Goal: Information Seeking & Learning: Learn about a topic

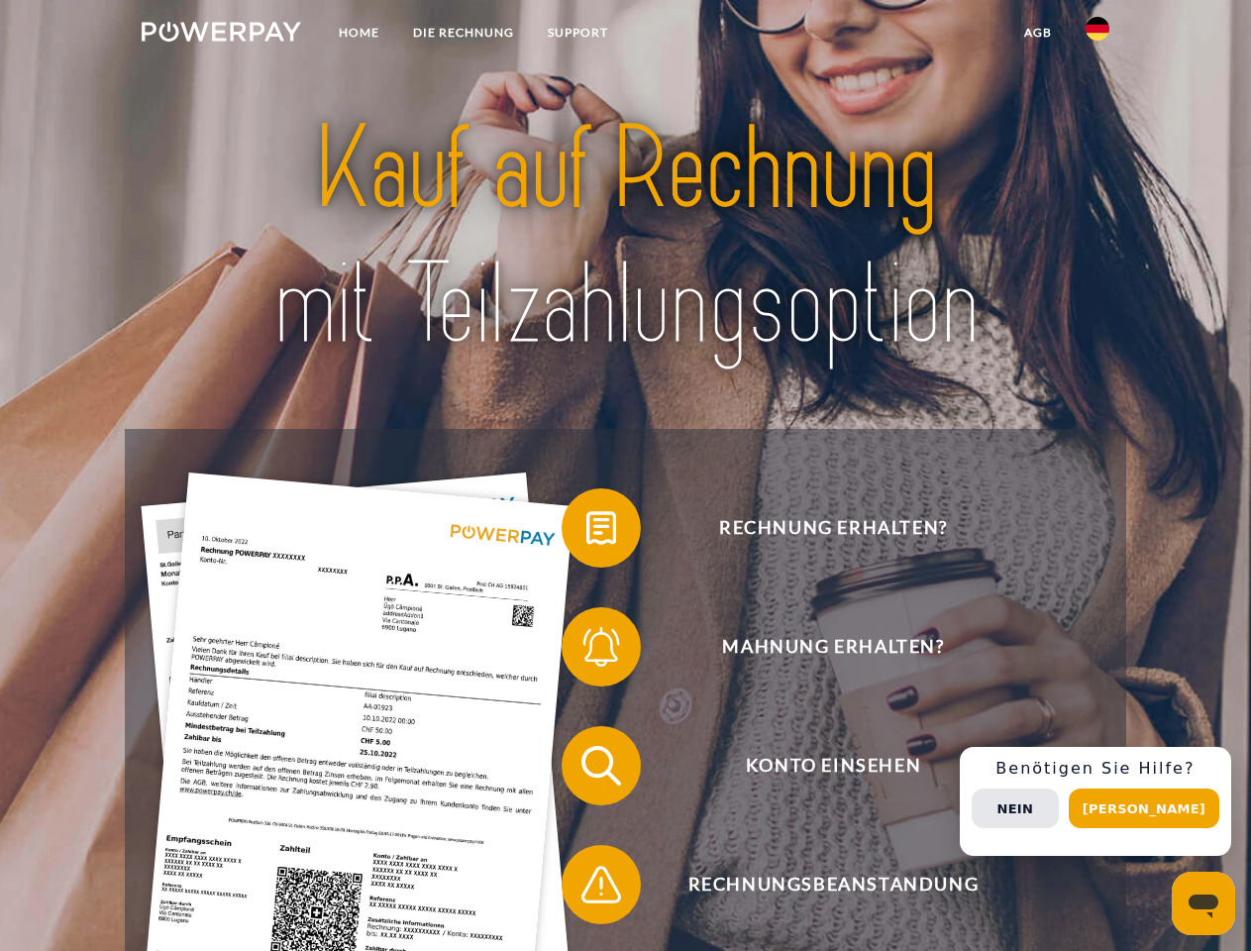
click at [221, 35] on img at bounding box center [221, 32] width 159 height 20
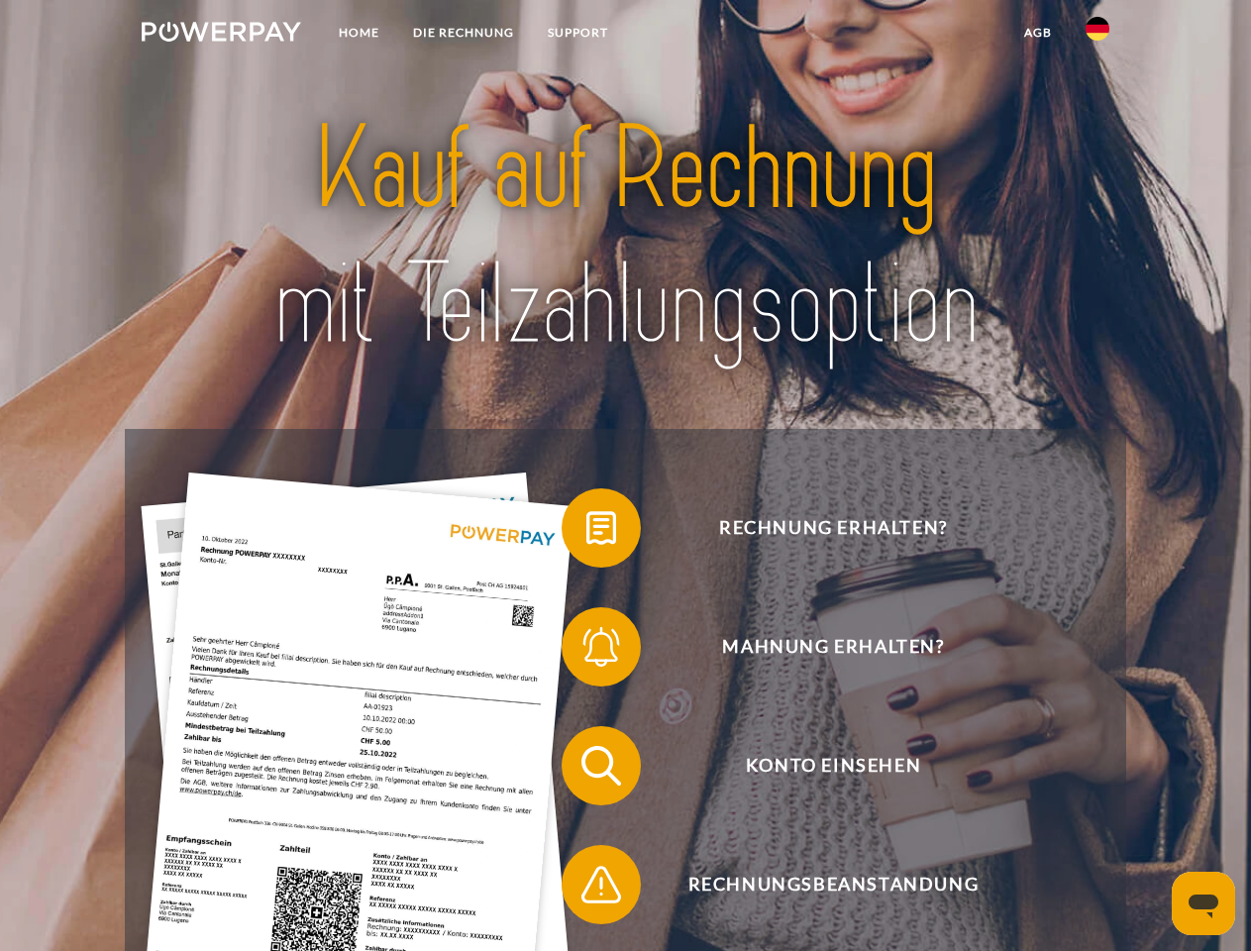
click at [1097, 35] on img at bounding box center [1097, 29] width 24 height 24
click at [1037, 33] on link "agb" at bounding box center [1037, 33] width 61 height 36
click at [586, 532] on span at bounding box center [571, 527] width 99 height 99
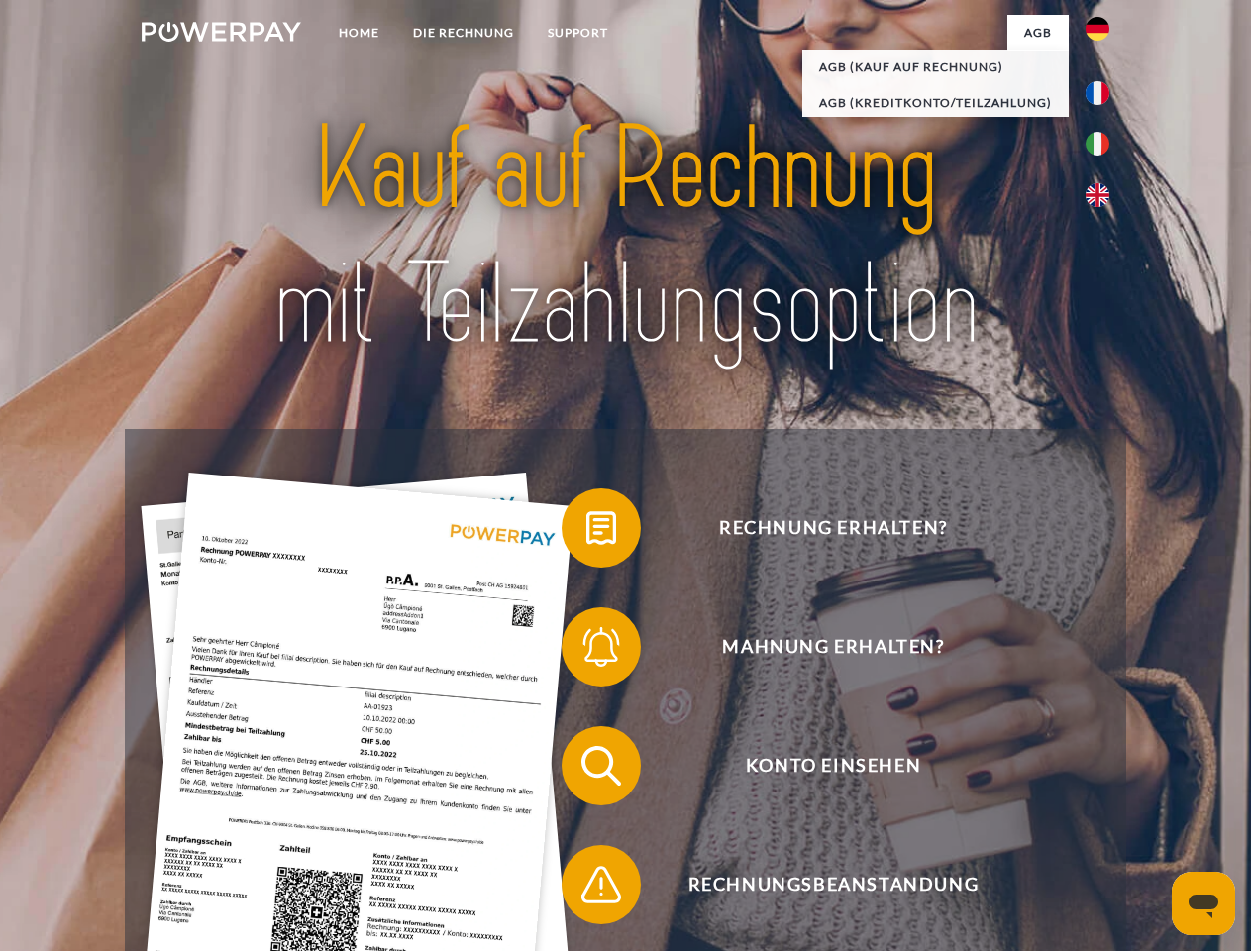
click at [586, 651] on span at bounding box center [571, 646] width 99 height 99
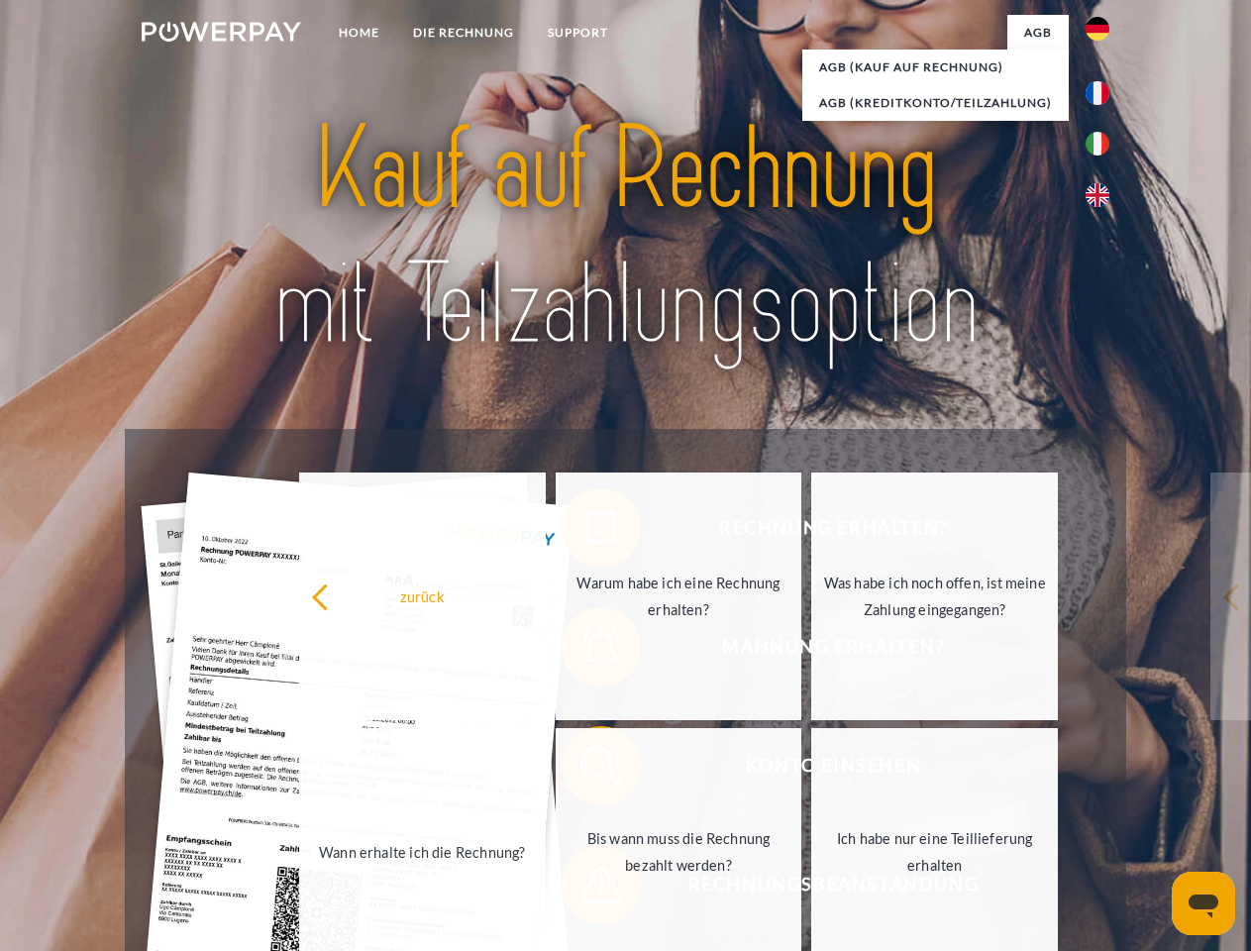
click at [586, 770] on link "Bis wann muss die Rechnung bezahlt werden?" at bounding box center [679, 852] width 247 height 248
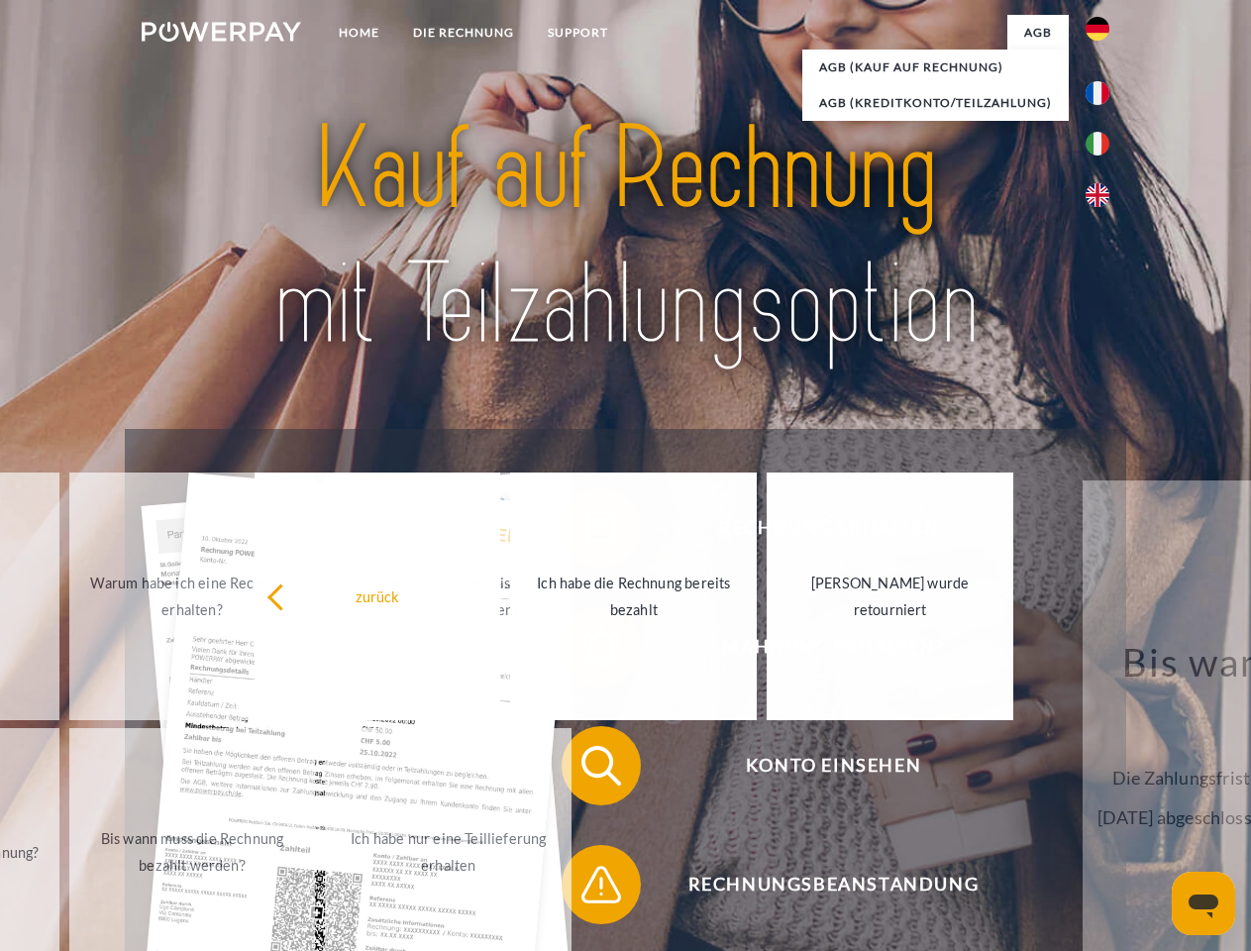
click at [586, 888] on span at bounding box center [571, 884] width 99 height 99
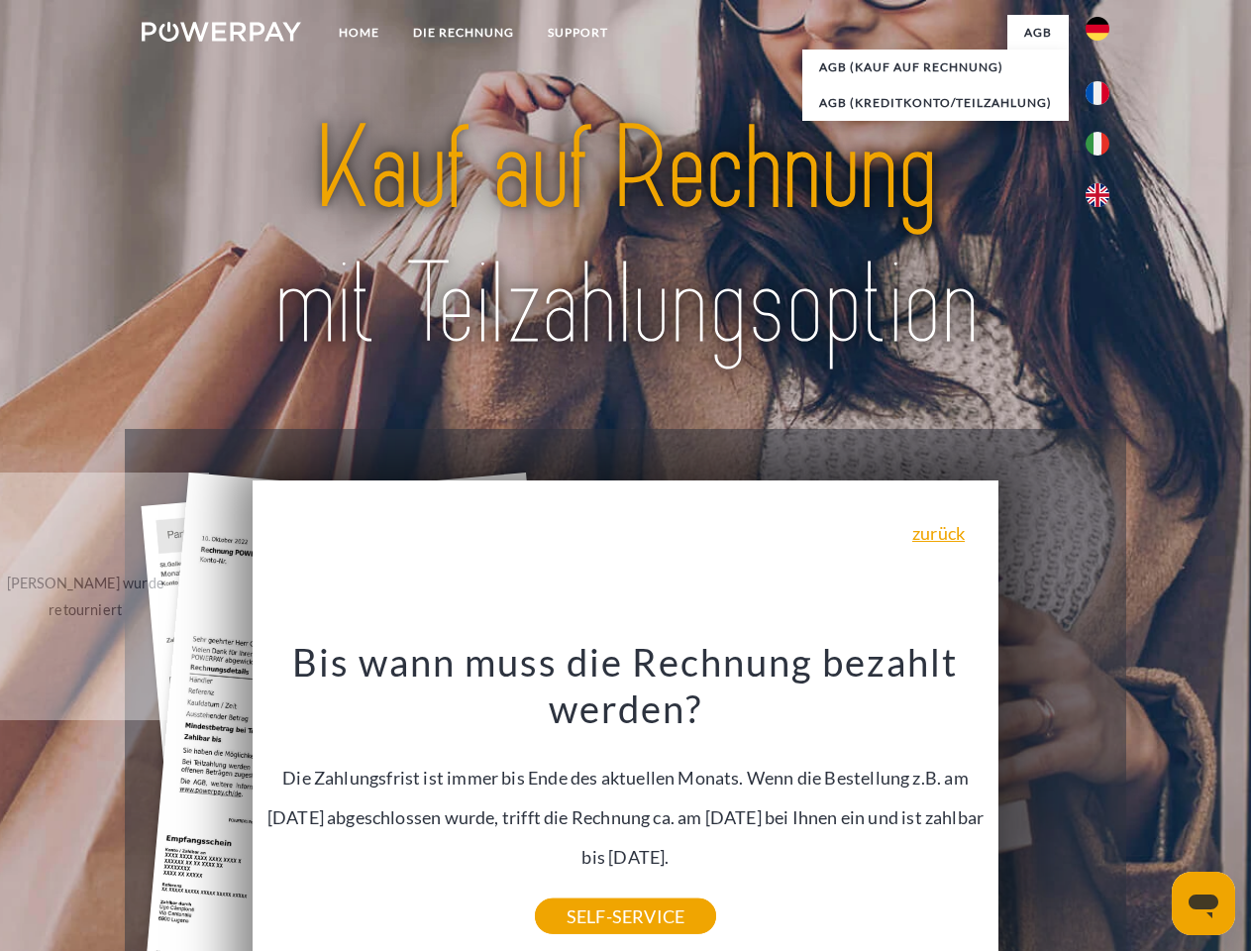
click at [1102, 801] on div "Rechnung erhalten? Mahnung erhalten? Konto einsehen" at bounding box center [625, 825] width 1000 height 792
click at [1054, 805] on span "Konto einsehen" at bounding box center [832, 765] width 485 height 79
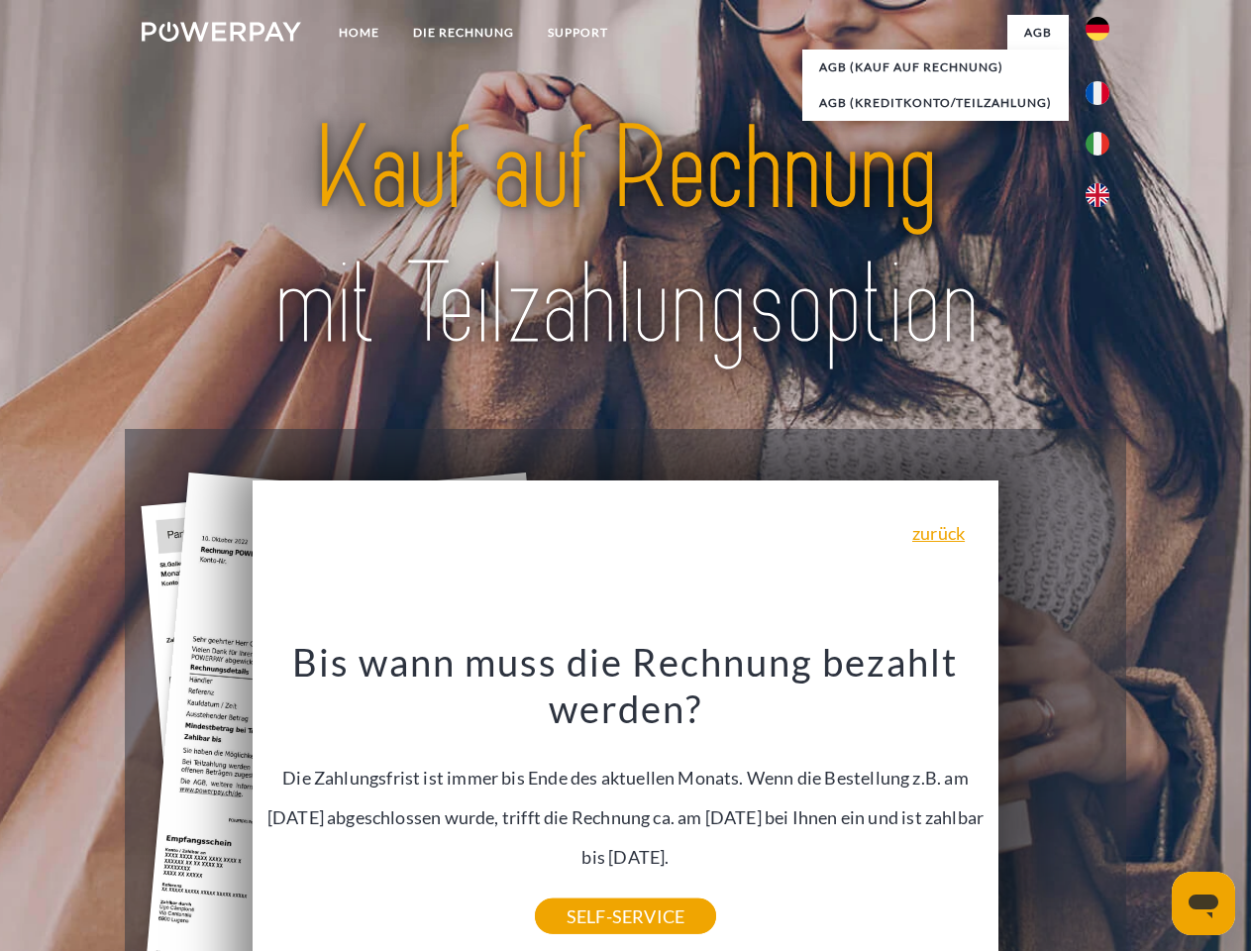
click at [1151, 808] on header "Home DIE RECHNUNG SUPPORT" at bounding box center [625, 684] width 1251 height 1368
